Goal: Task Accomplishment & Management: Use online tool/utility

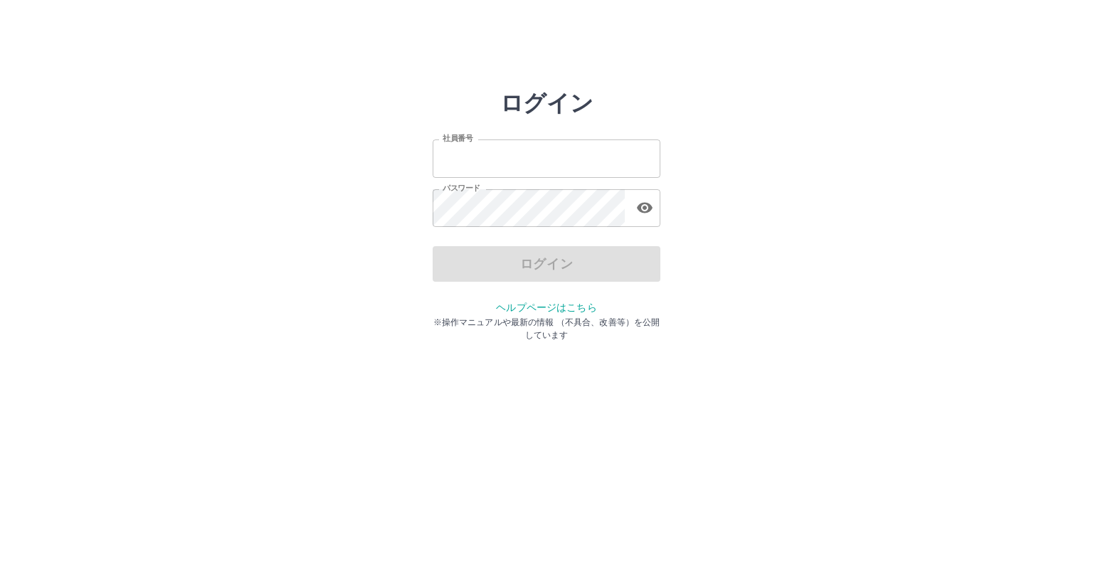
type input "*******"
click at [513, 268] on div "ログイン" at bounding box center [547, 264] width 228 height 36
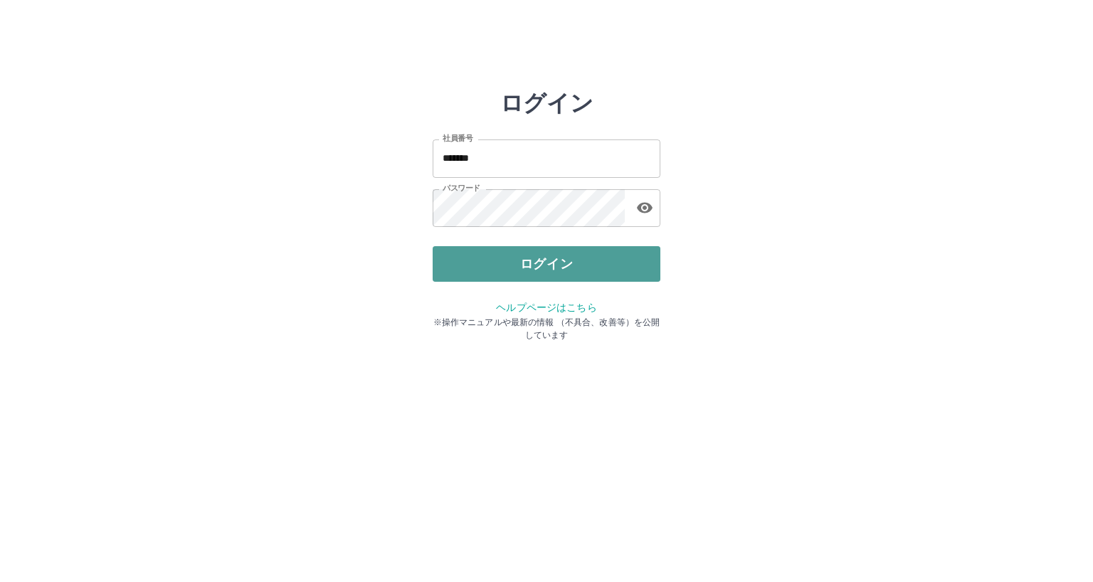
click at [541, 264] on button "ログイン" at bounding box center [547, 264] width 228 height 36
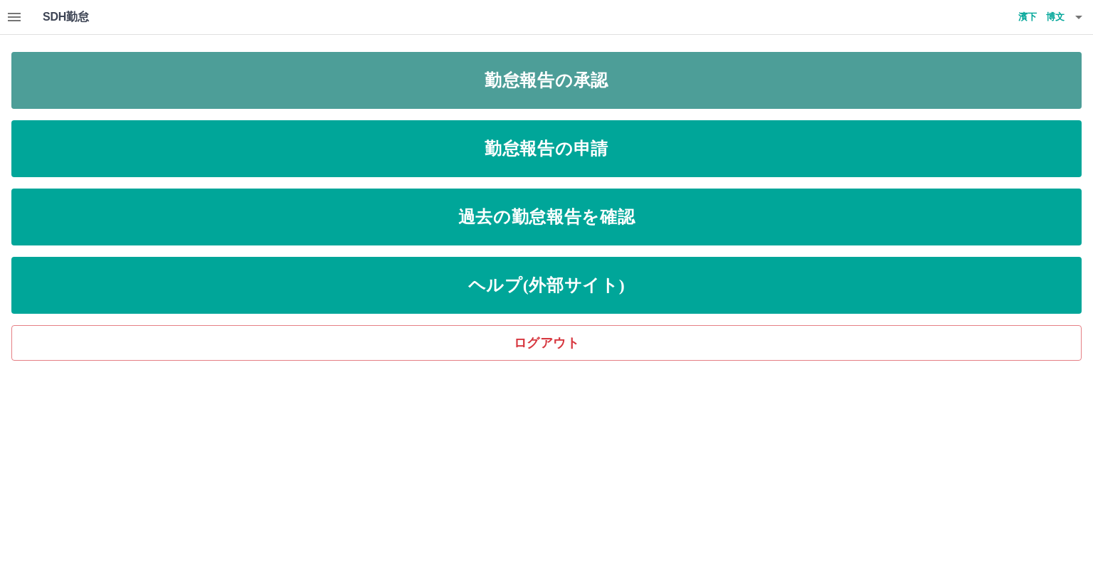
click at [468, 77] on link "勤怠報告の承認" at bounding box center [546, 80] width 1071 height 57
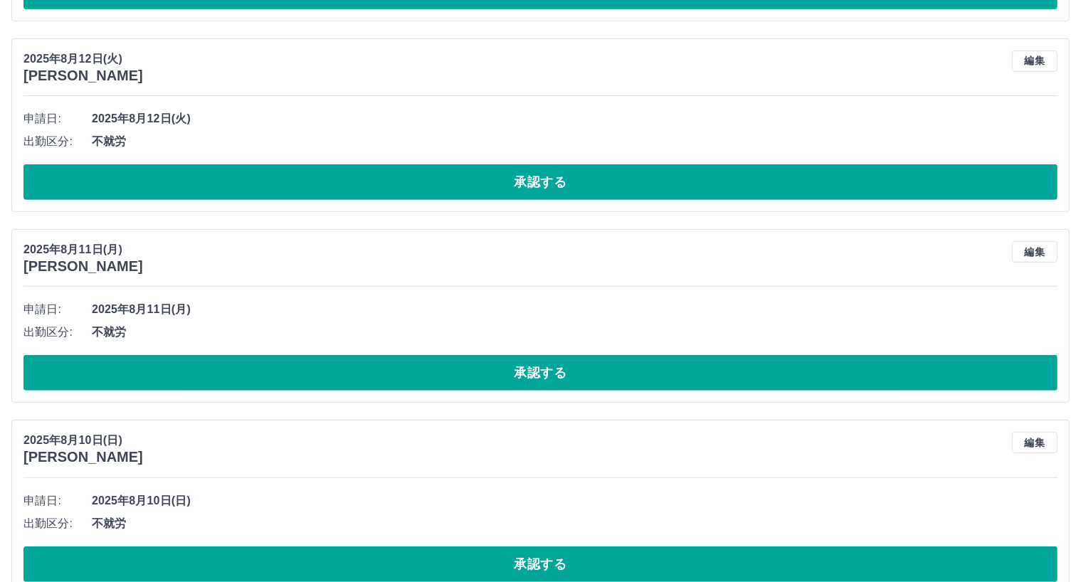
scroll to position [6260, 0]
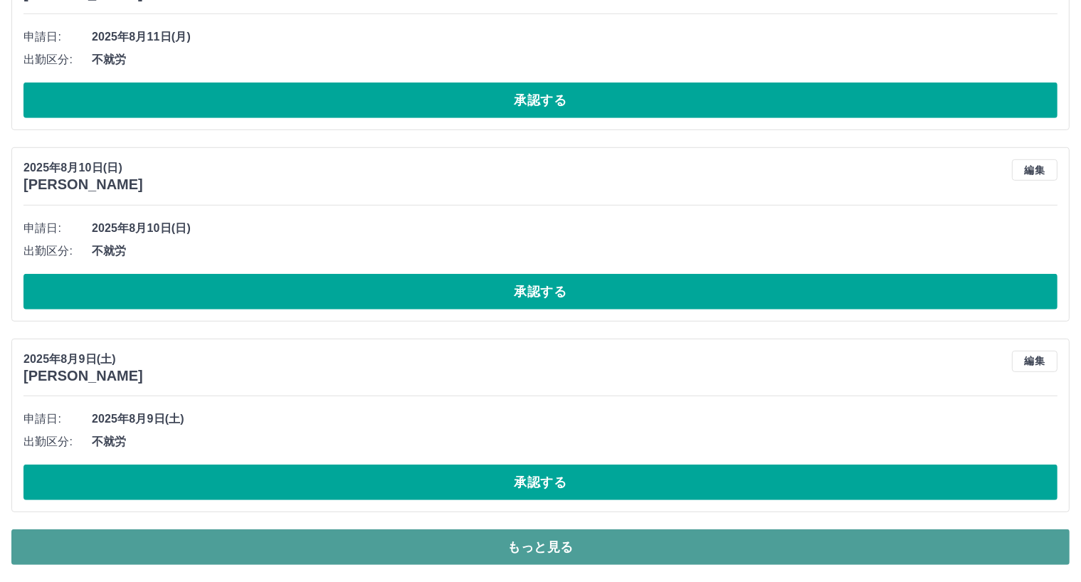
click at [631, 539] on button "もっと見る" at bounding box center [540, 548] width 1058 height 36
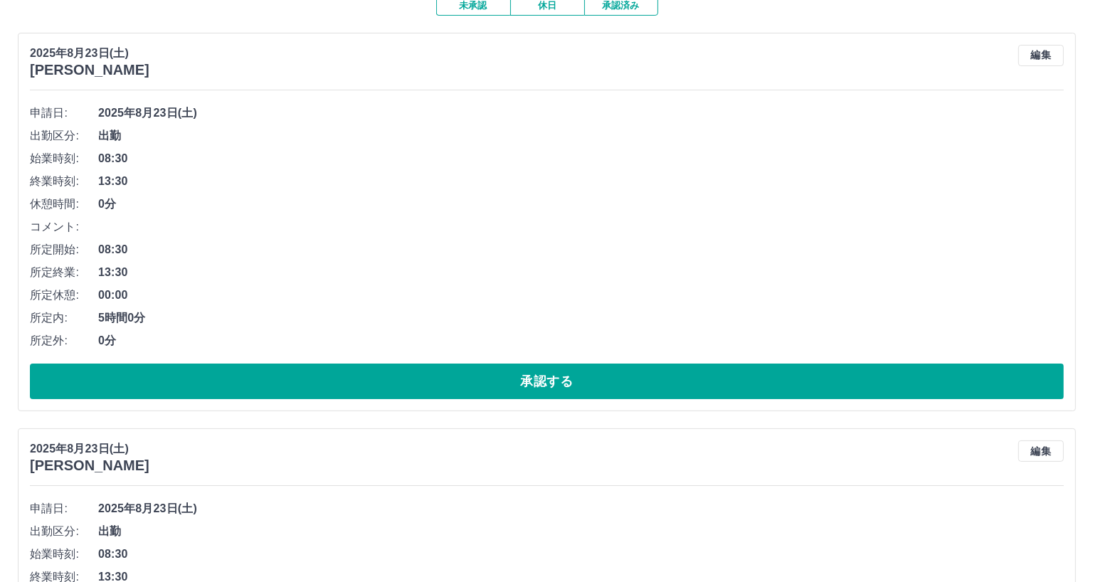
scroll to position [0, 0]
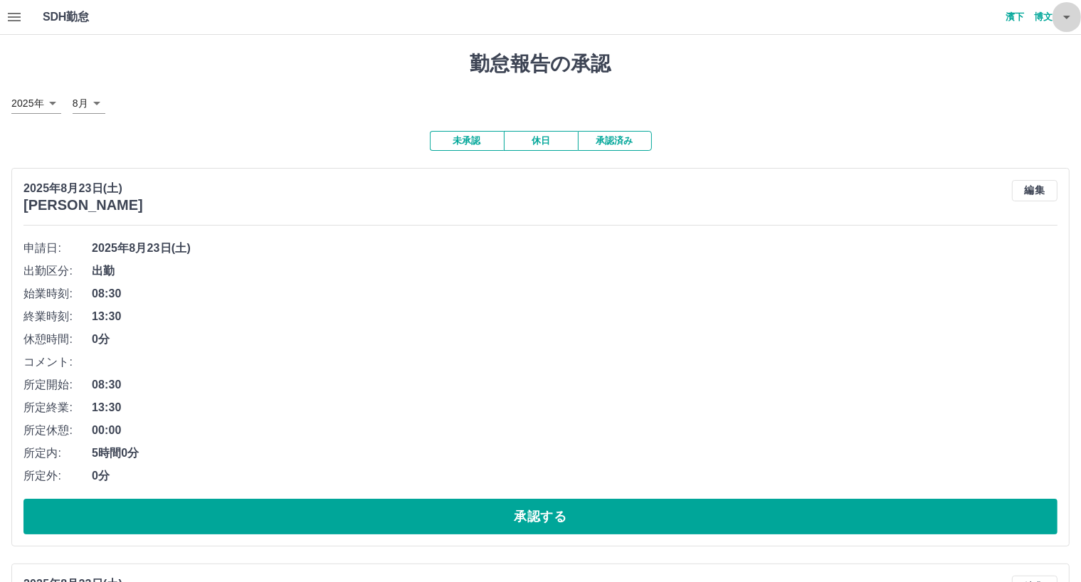
click at [1066, 20] on icon "button" at bounding box center [1066, 17] width 17 height 17
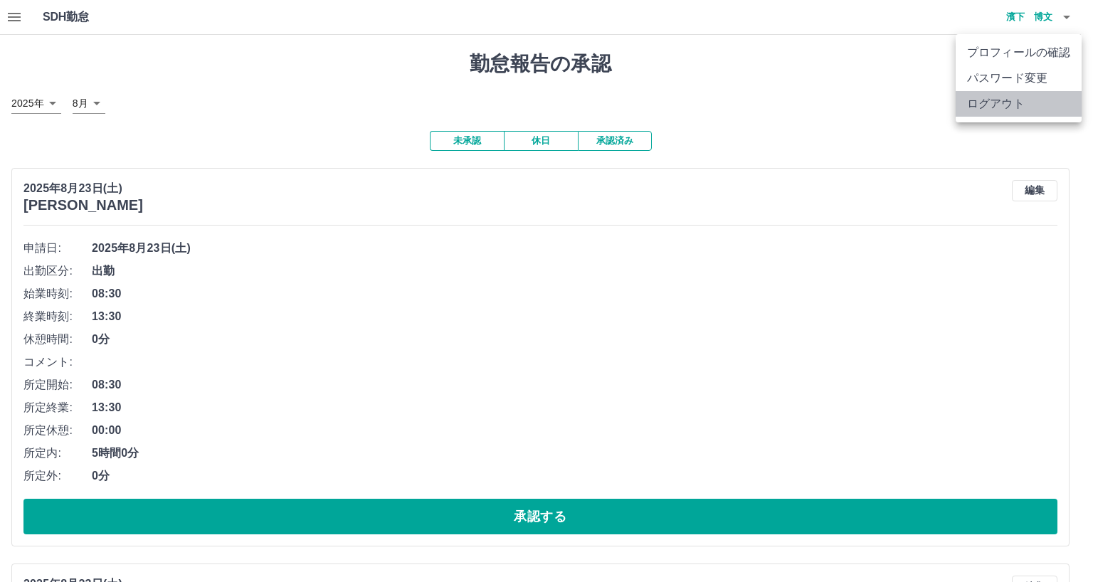
click at [1016, 102] on li "ログアウト" at bounding box center [1019, 104] width 126 height 26
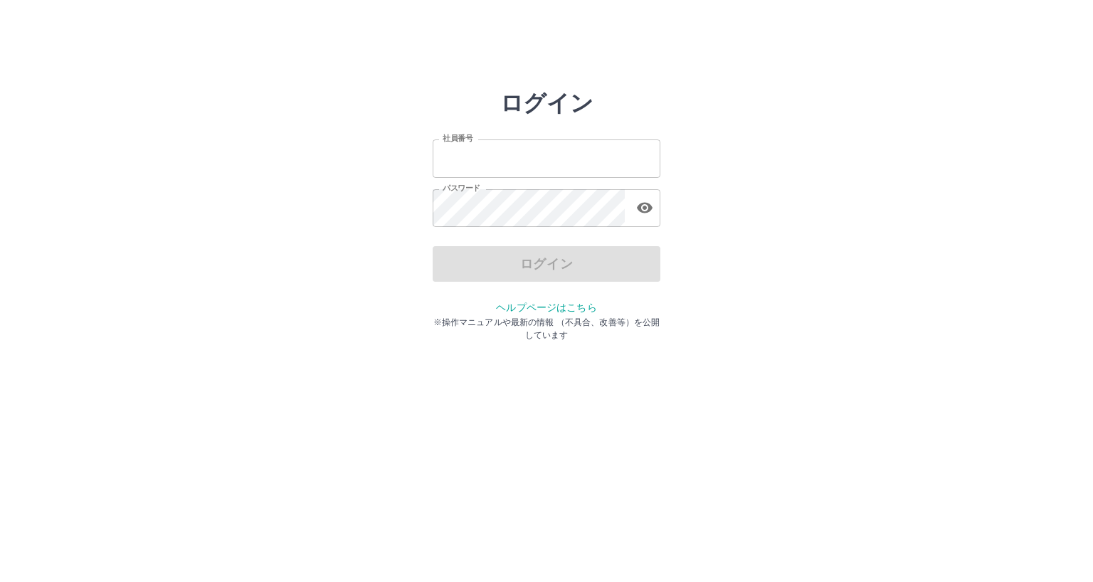
type input "*******"
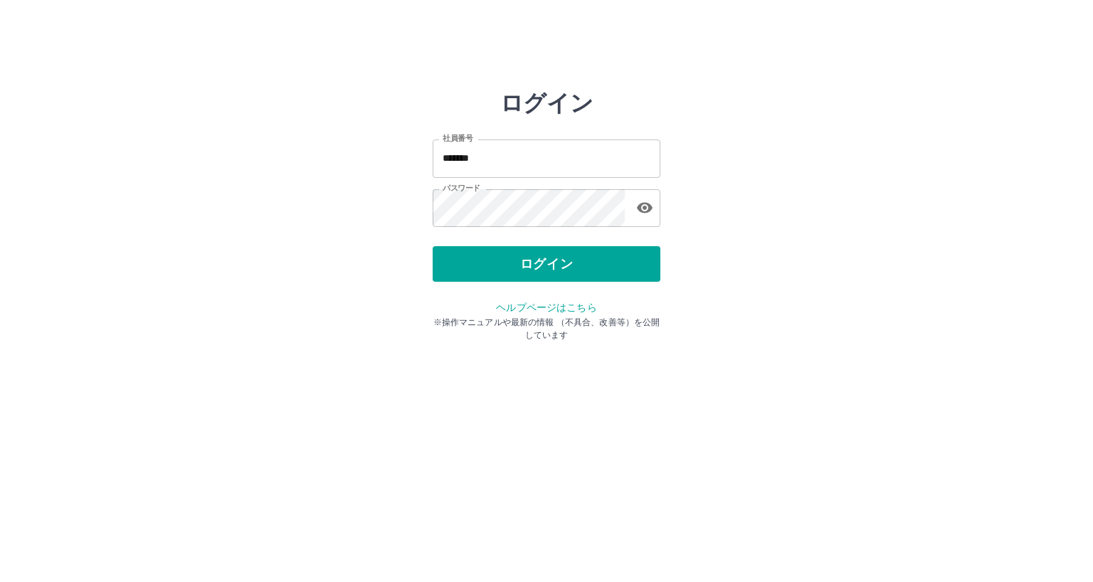
click at [542, 260] on div "ログイン" at bounding box center [547, 264] width 228 height 36
